Goal: Find specific page/section: Find specific page/section

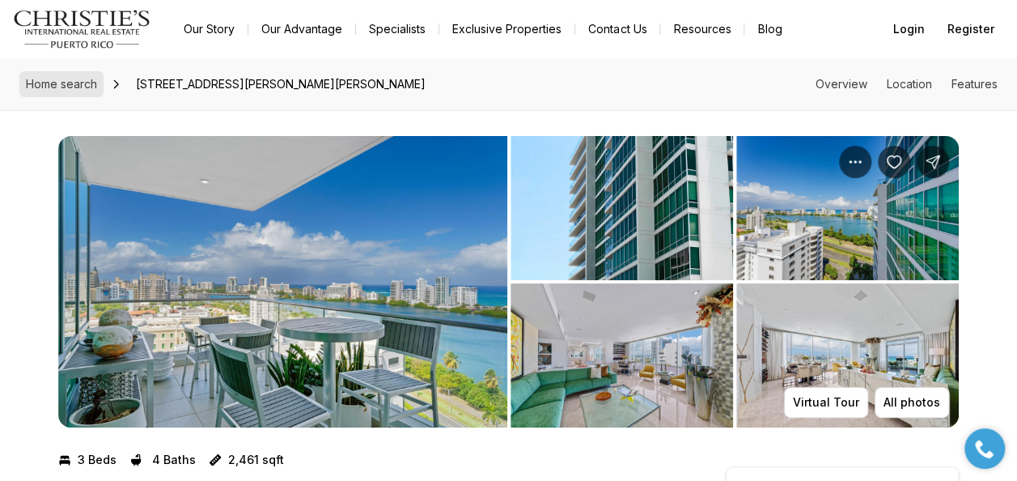
click at [61, 88] on span "Home search" at bounding box center [61, 84] width 71 height 14
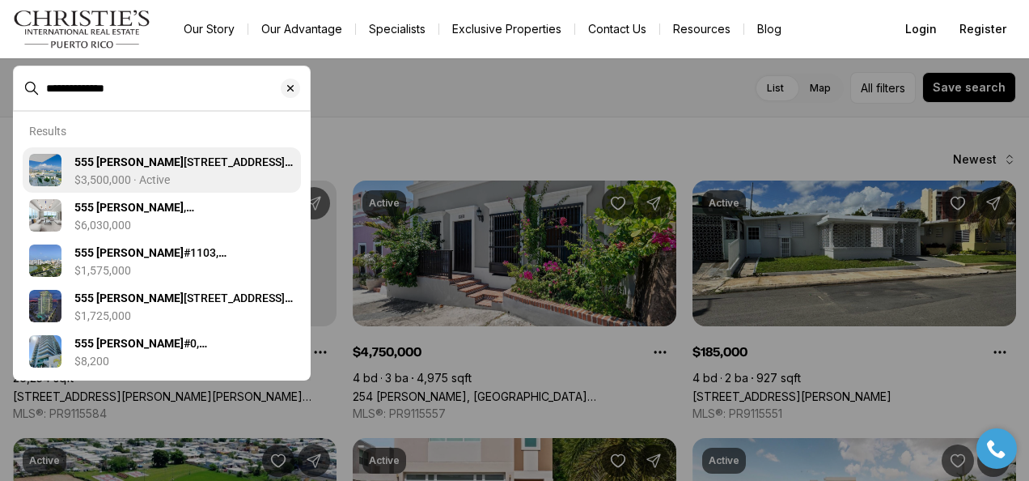
type input "**********"
click at [118, 168] on b "555 MONSERRATE" at bounding box center [128, 161] width 109 height 13
